Goal: Task Accomplishment & Management: Manage account settings

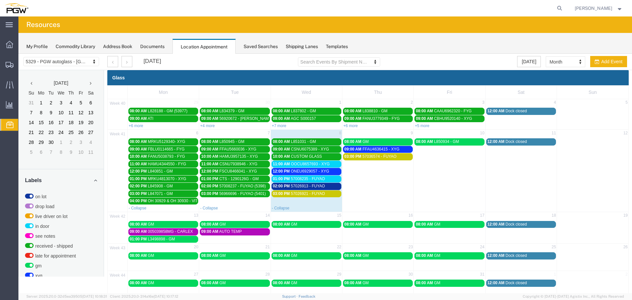
scroll to position [221, 0]
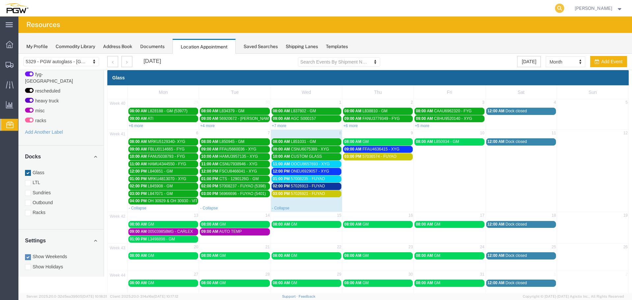
click at [561, 8] on icon at bounding box center [559, 8] width 9 height 9
click at [540, 9] on input "search" at bounding box center [455, 8] width 200 height 16
type input "57034283"
click at [50, 209] on label "Racks" at bounding box center [61, 212] width 72 height 7
click at [18, 54] on input "Racks" at bounding box center [18, 54] width 0 height 0
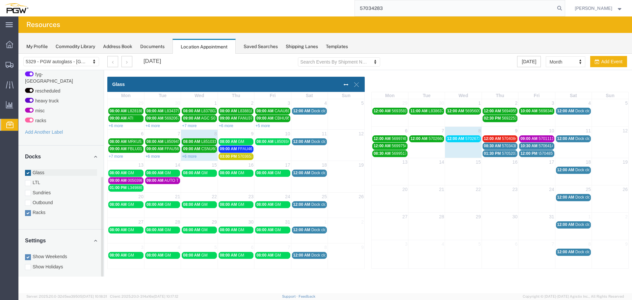
click at [42, 169] on label "Glass" at bounding box center [61, 172] width 72 height 7
click at [18, 54] on input "Glass" at bounding box center [18, 54] width 0 height 0
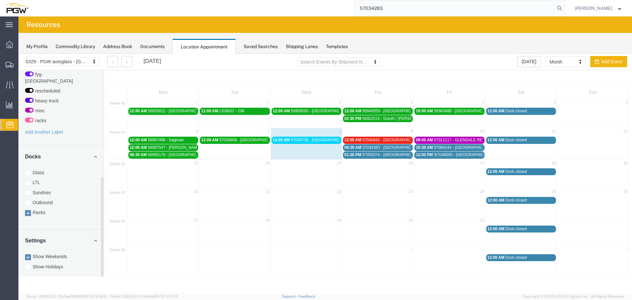
click at [388, 147] on span "57034383 - [GEOGRAPHIC_DATA]" at bounding box center [393, 147] width 62 height 5
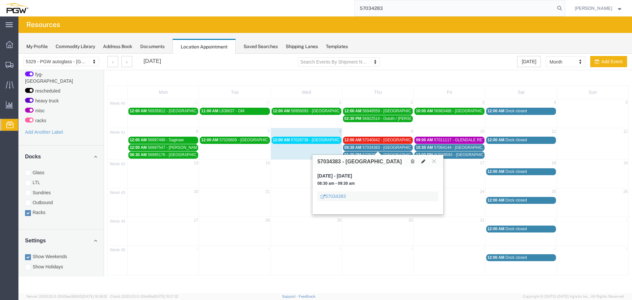
click at [424, 160] on icon at bounding box center [423, 161] width 4 height 5
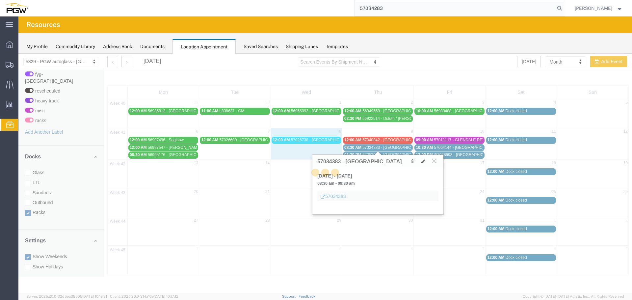
select select "3"
select select
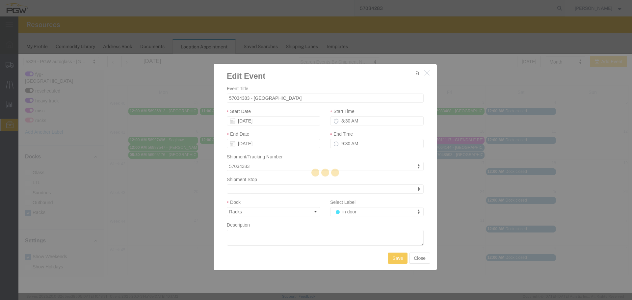
select select
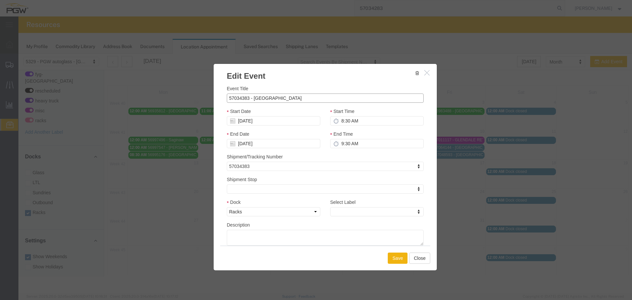
click at [278, 97] on input "57034383 - [GEOGRAPHIC_DATA]" at bounding box center [325, 97] width 197 height 9
click at [290, 98] on input "57034383 - [GEOGRAPHIC_DATA] (90" at bounding box center [325, 97] width 197 height 9
type input "57034383 - [GEOGRAPHIC_DATA] (905849)"
click at [341, 119] on input "8:30 AM" at bounding box center [376, 120] width 93 height 9
click at [290, 122] on input "[DATE]" at bounding box center [273, 120] width 93 height 9
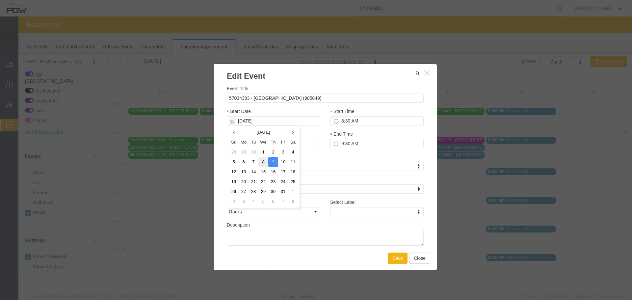
click at [262, 161] on td "8" at bounding box center [263, 162] width 10 height 10
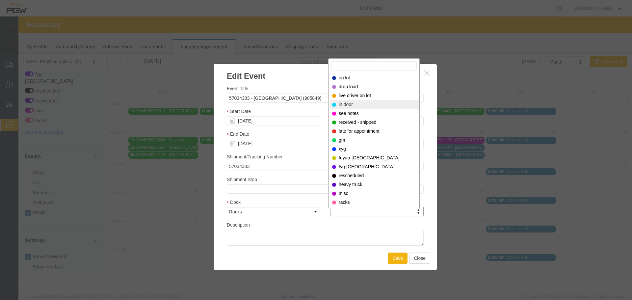
select select "220"
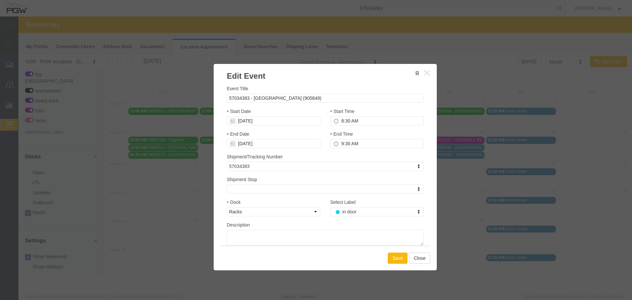
click at [393, 254] on button "Save" at bounding box center [398, 258] width 20 height 11
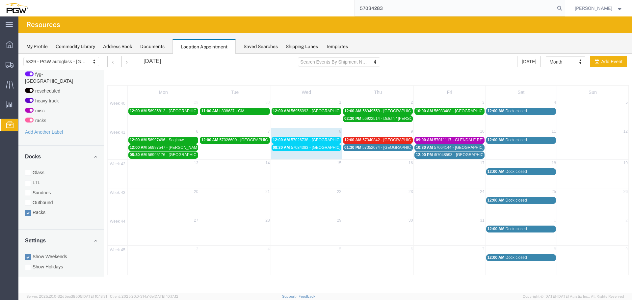
click at [301, 142] on span "57026738 - [GEOGRAPHIC_DATA] / [PERSON_NAME] (54008)" at bounding box center [347, 140] width 112 height 5
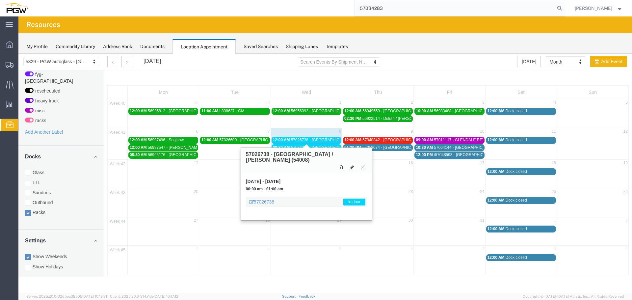
click at [351, 165] on icon at bounding box center [352, 167] width 4 height 5
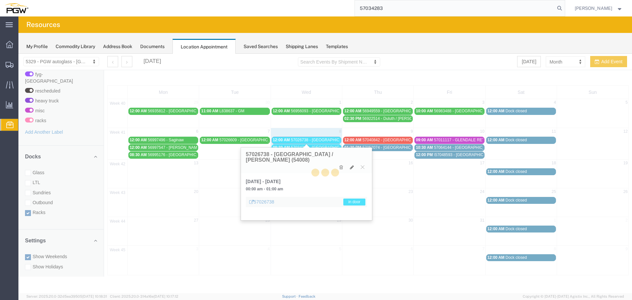
select select "100"
select select "3"
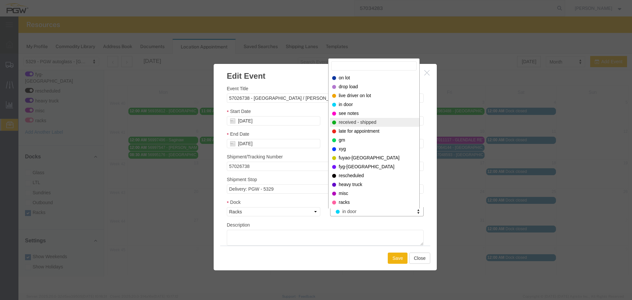
select select "200"
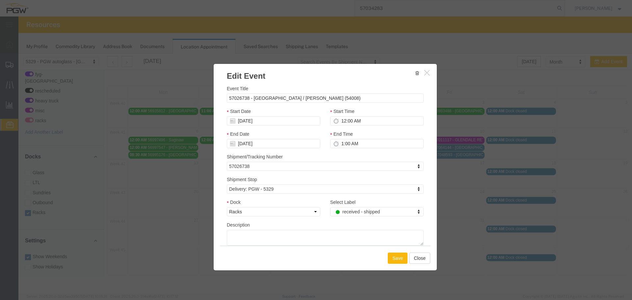
click at [396, 255] on button "Save" at bounding box center [398, 258] width 20 height 11
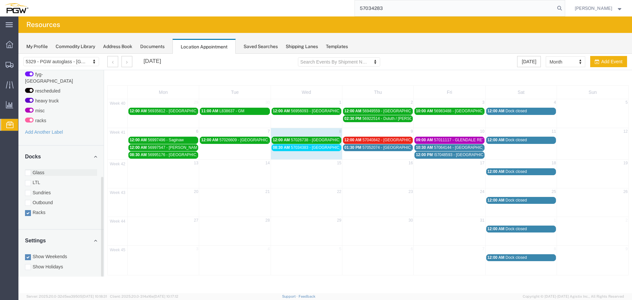
click at [60, 169] on label "Glass" at bounding box center [61, 172] width 72 height 7
click at [18, 54] on input "Glass" at bounding box center [18, 54] width 0 height 0
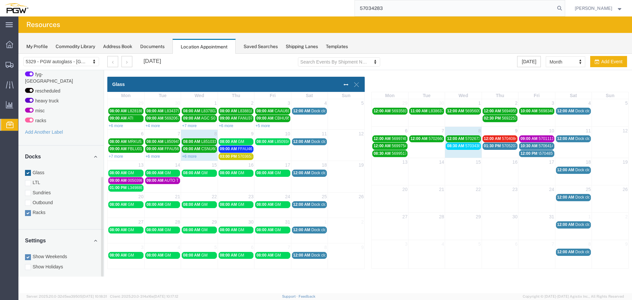
click at [47, 209] on label "Racks" at bounding box center [61, 212] width 72 height 7
click at [18, 54] on input "Racks" at bounding box center [18, 54] width 0 height 0
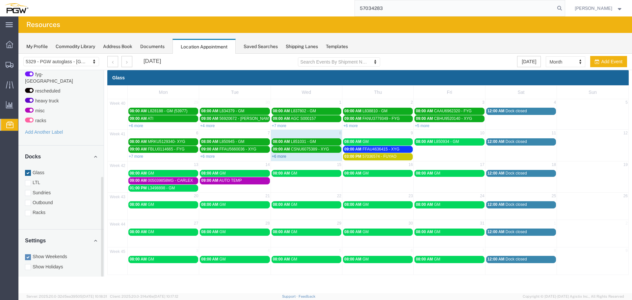
click at [277, 157] on link "+6 more" at bounding box center [279, 156] width 14 height 5
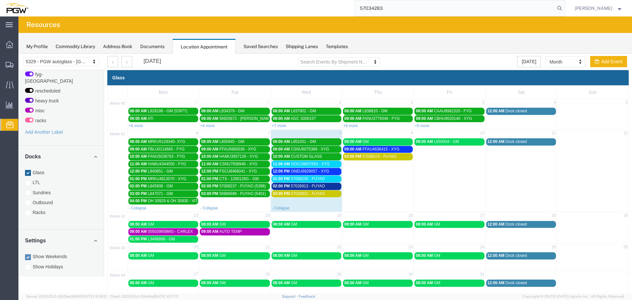
click at [304, 164] on span "OOCU8657693 - XYG" at bounding box center [310, 164] width 39 height 5
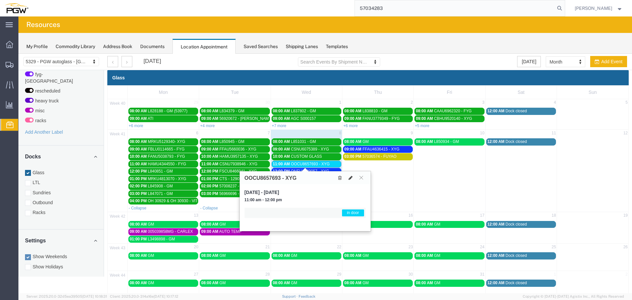
click at [349, 177] on icon at bounding box center [351, 177] width 4 height 5
select select "1"
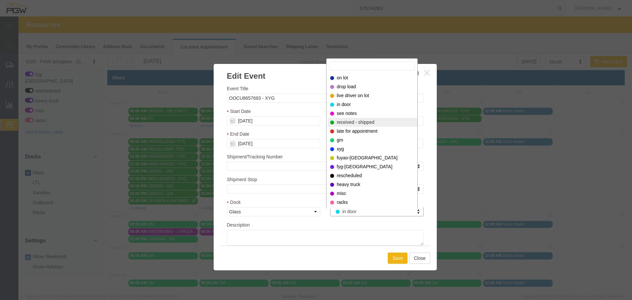
select select "200"
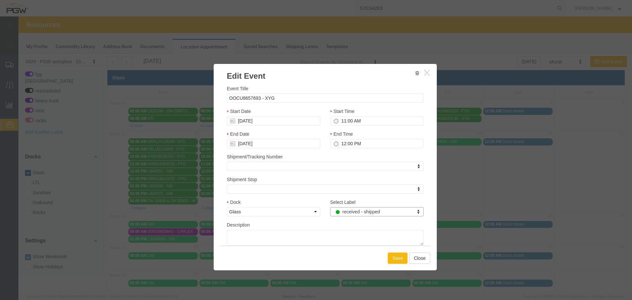
click at [393, 261] on button "Save" at bounding box center [398, 258] width 20 height 11
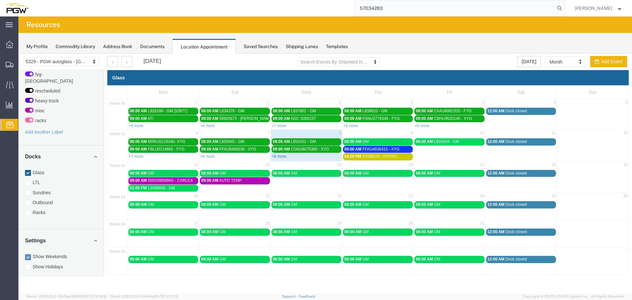
click at [283, 157] on link "+6 more" at bounding box center [279, 156] width 14 height 5
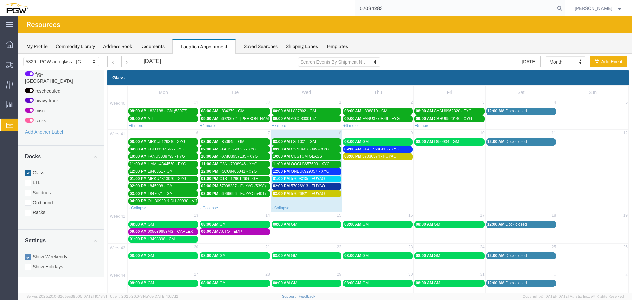
click at [297, 170] on span "ONEU6929057 - XYG" at bounding box center [310, 171] width 38 height 5
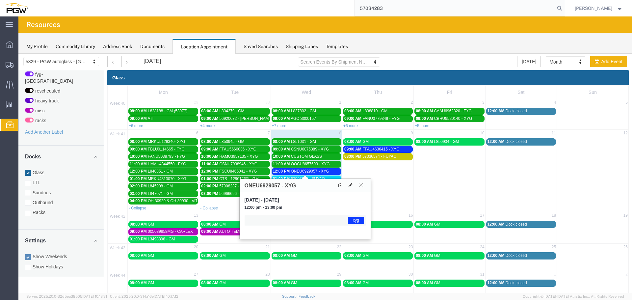
click at [352, 185] on icon at bounding box center [351, 185] width 4 height 5
select select "1"
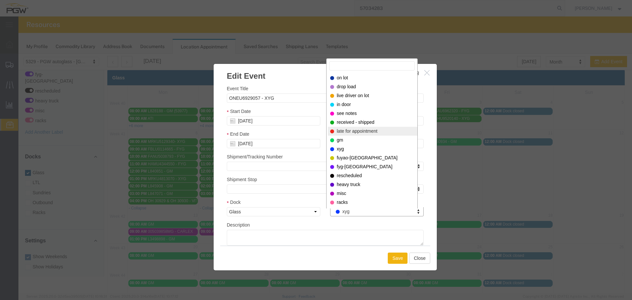
select select "260"
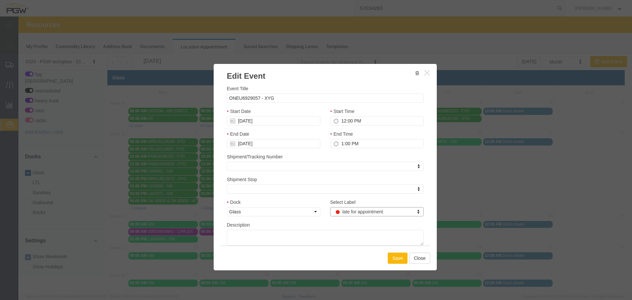
drag, startPoint x: 398, startPoint y: 264, endPoint x: 398, endPoint y: 260, distance: 4.3
click at [398, 264] on div "Save Close" at bounding box center [325, 258] width 210 height 25
click at [398, 260] on button "Save" at bounding box center [398, 258] width 20 height 11
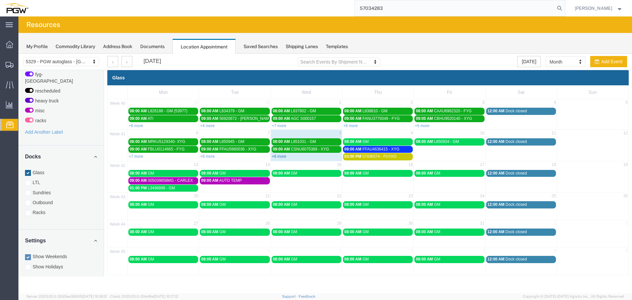
click at [279, 156] on link "+6 more" at bounding box center [279, 156] width 14 height 5
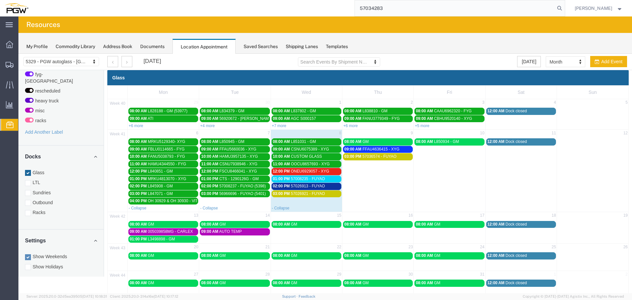
click at [291, 186] on span "57026913 - FUYAO" at bounding box center [308, 186] width 34 height 5
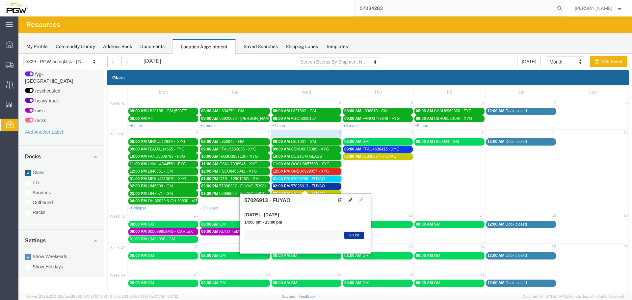
click at [353, 200] on button at bounding box center [350, 200] width 9 height 7
select select "1"
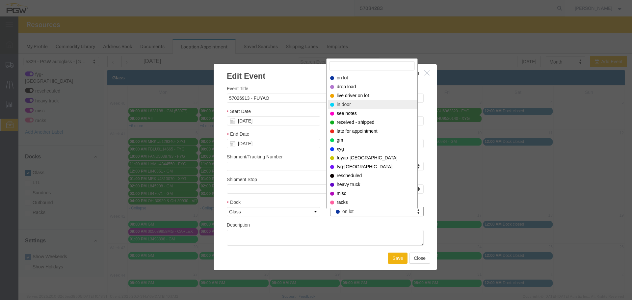
select select "220"
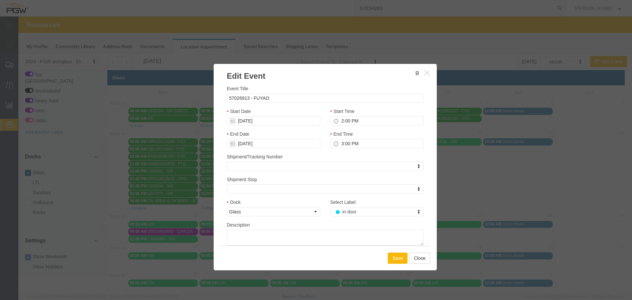
click at [394, 261] on button "Save" at bounding box center [398, 258] width 20 height 11
